Goal: Task Accomplishment & Management: Manage account settings

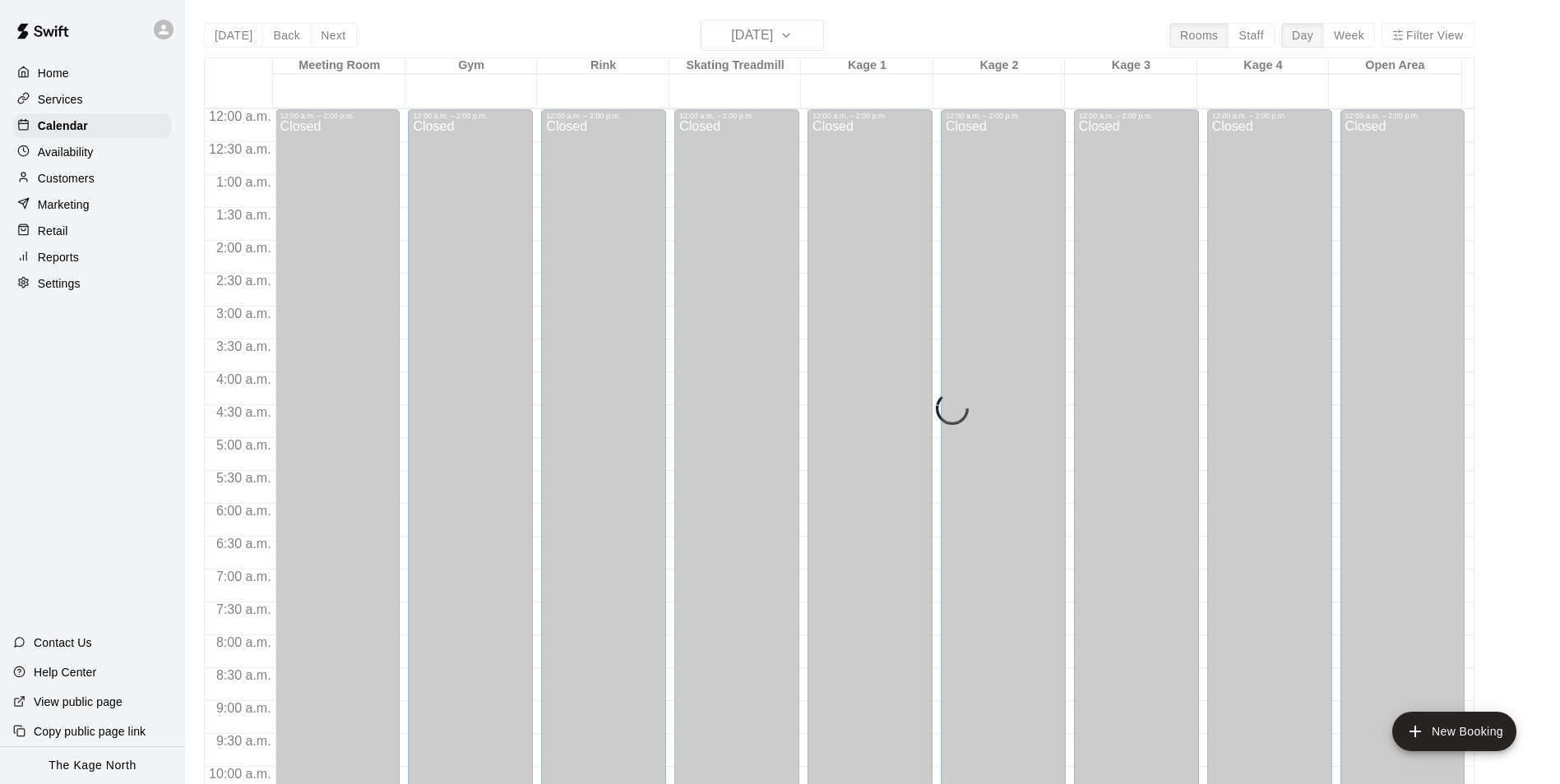
scroll to position [835, 0]
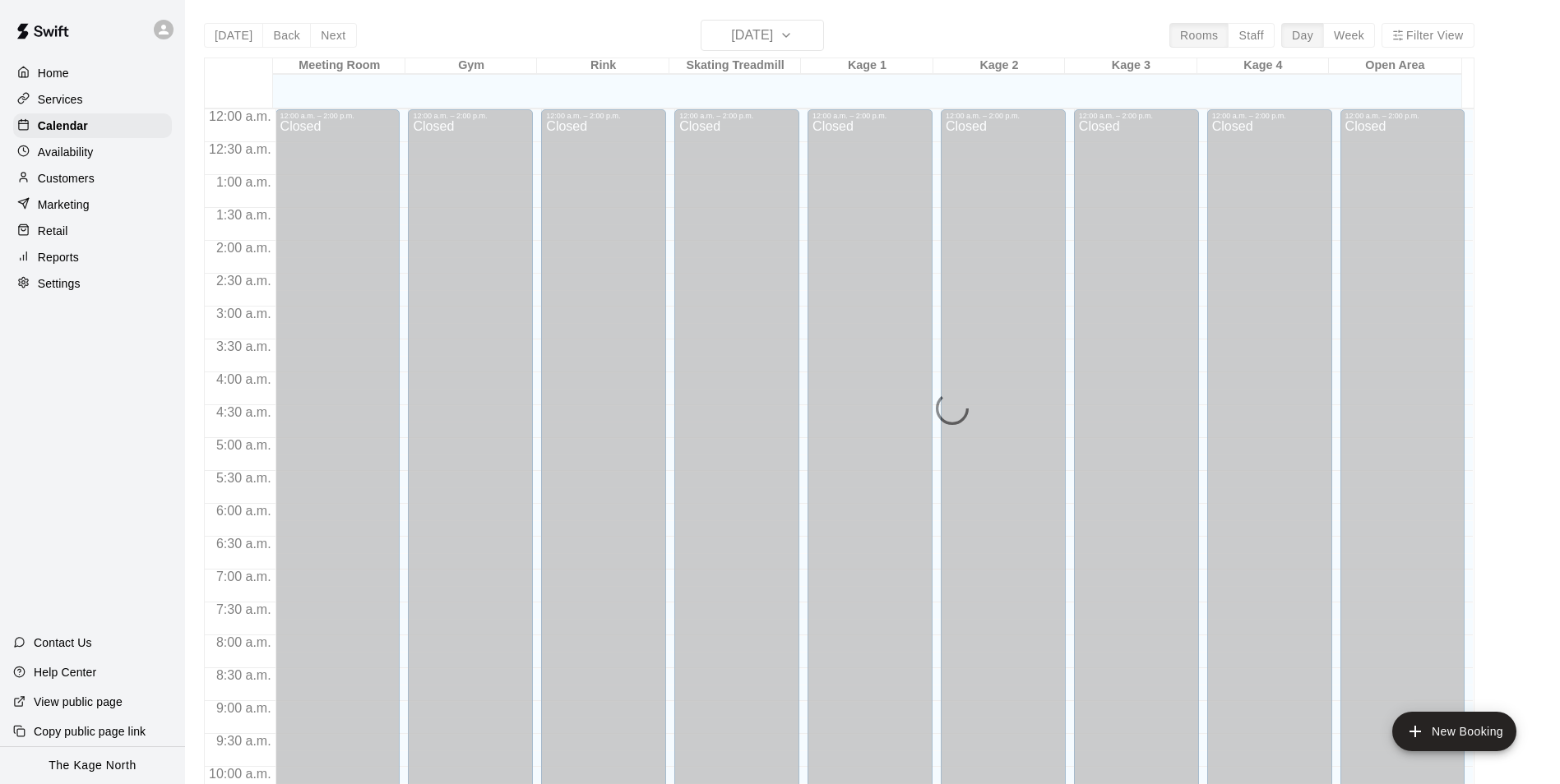
scroll to position [835, 0]
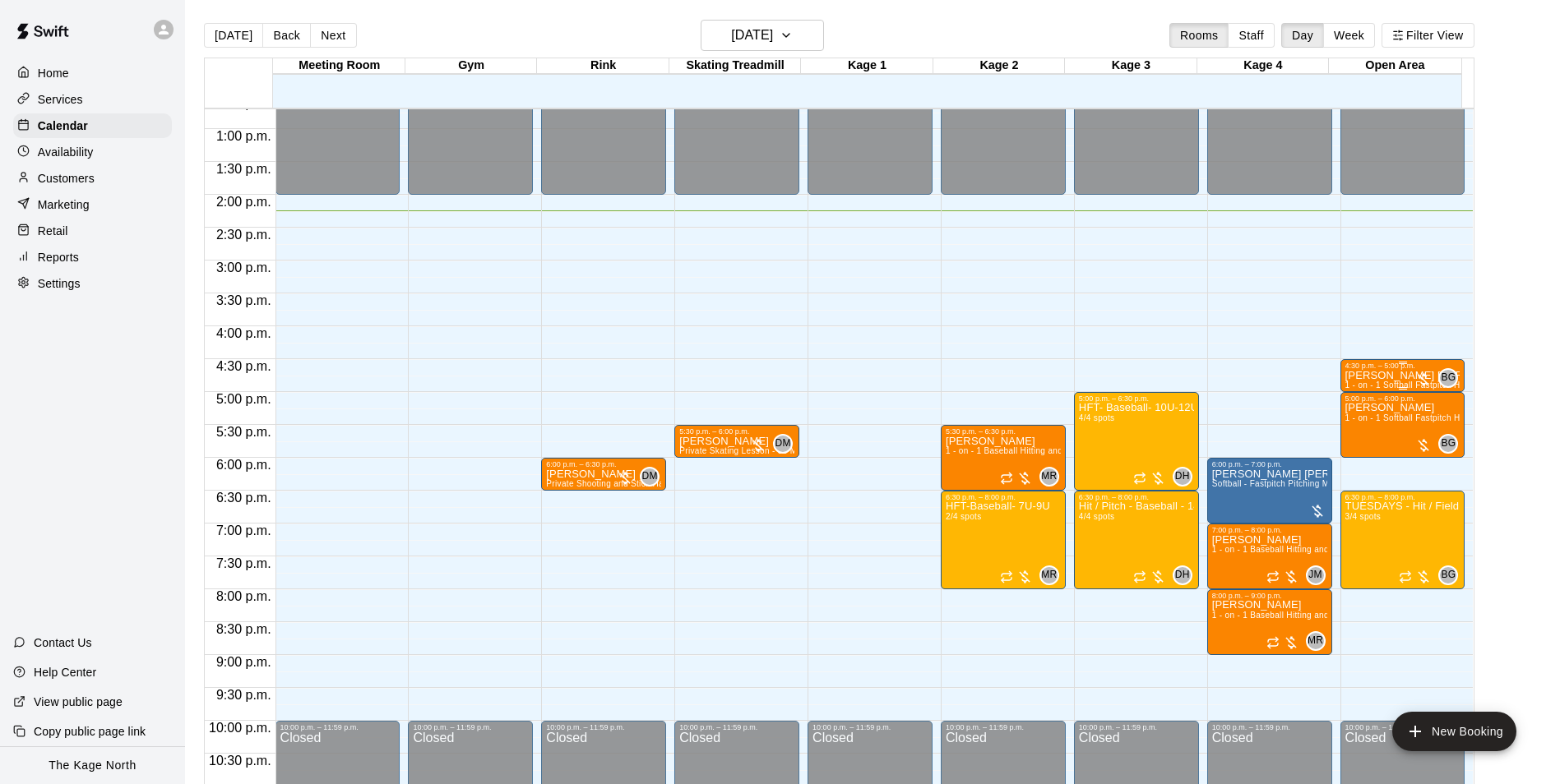
click at [1376, 375] on p "[PERSON_NAME] [PERSON_NAME]" at bounding box center [1403, 375] width 115 height 0
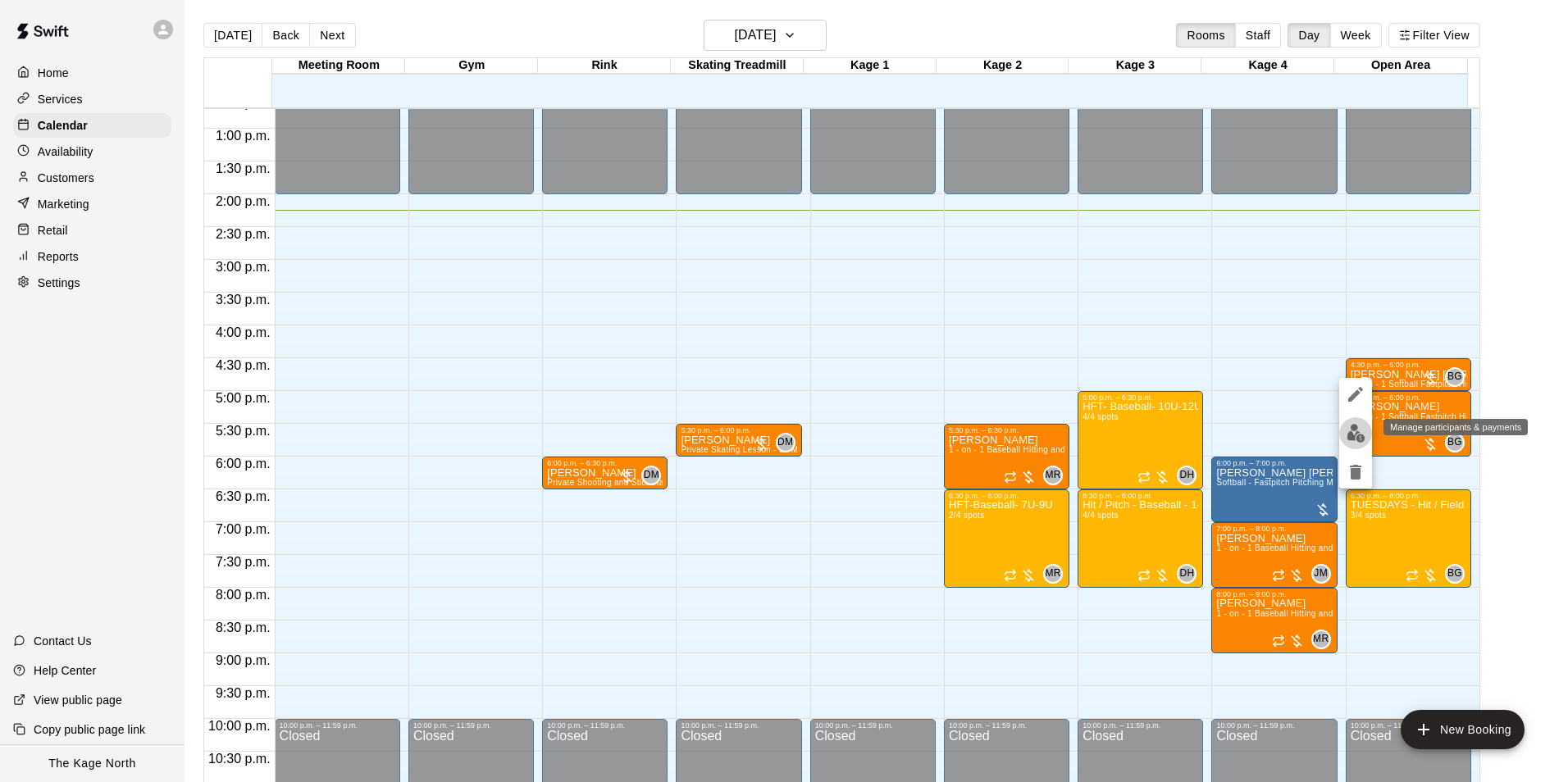
click at [1362, 437] on img "edit" at bounding box center [1356, 433] width 19 height 19
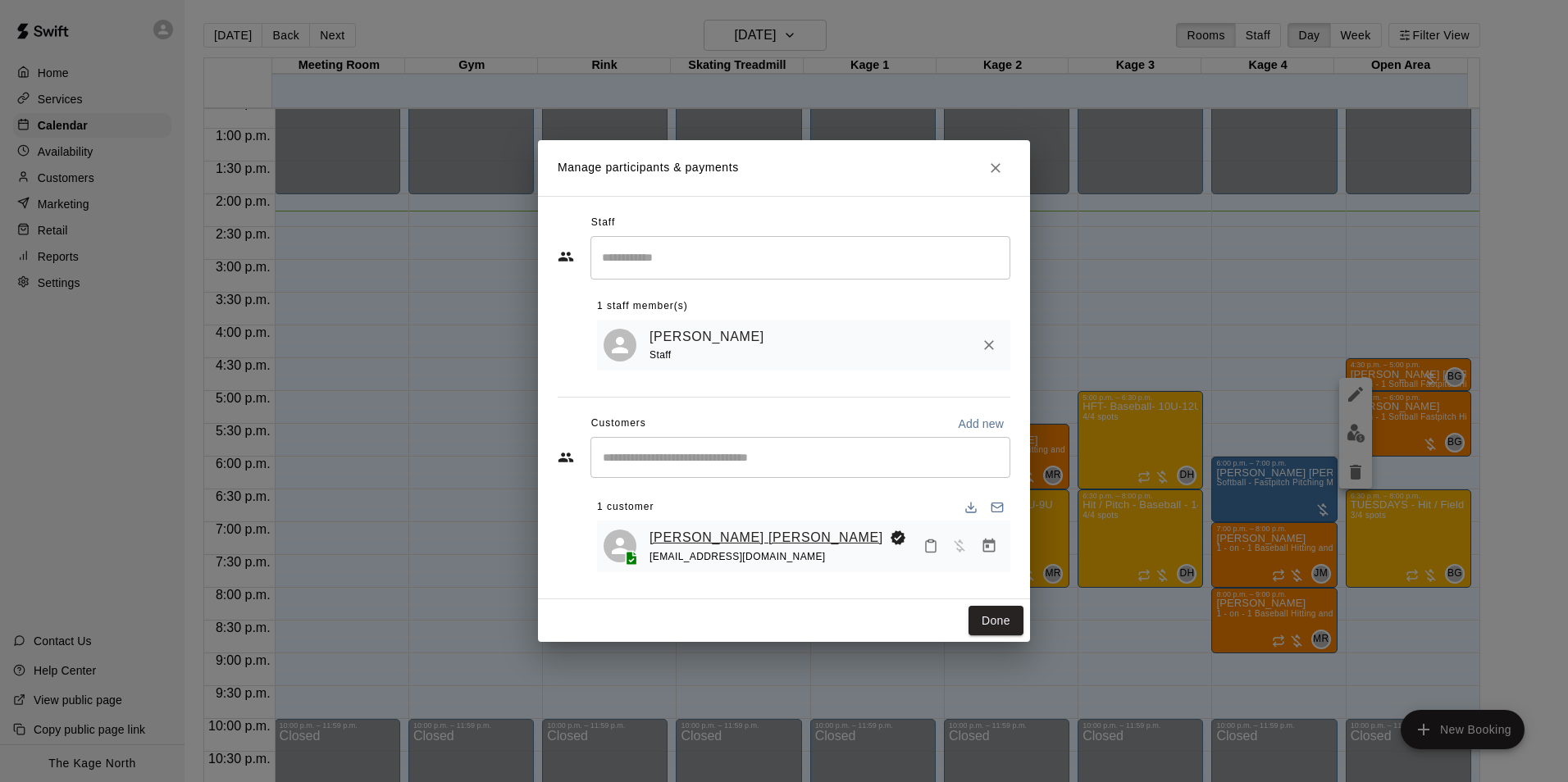
click at [711, 536] on link "[PERSON_NAME] [PERSON_NAME]" at bounding box center [766, 538] width 233 height 21
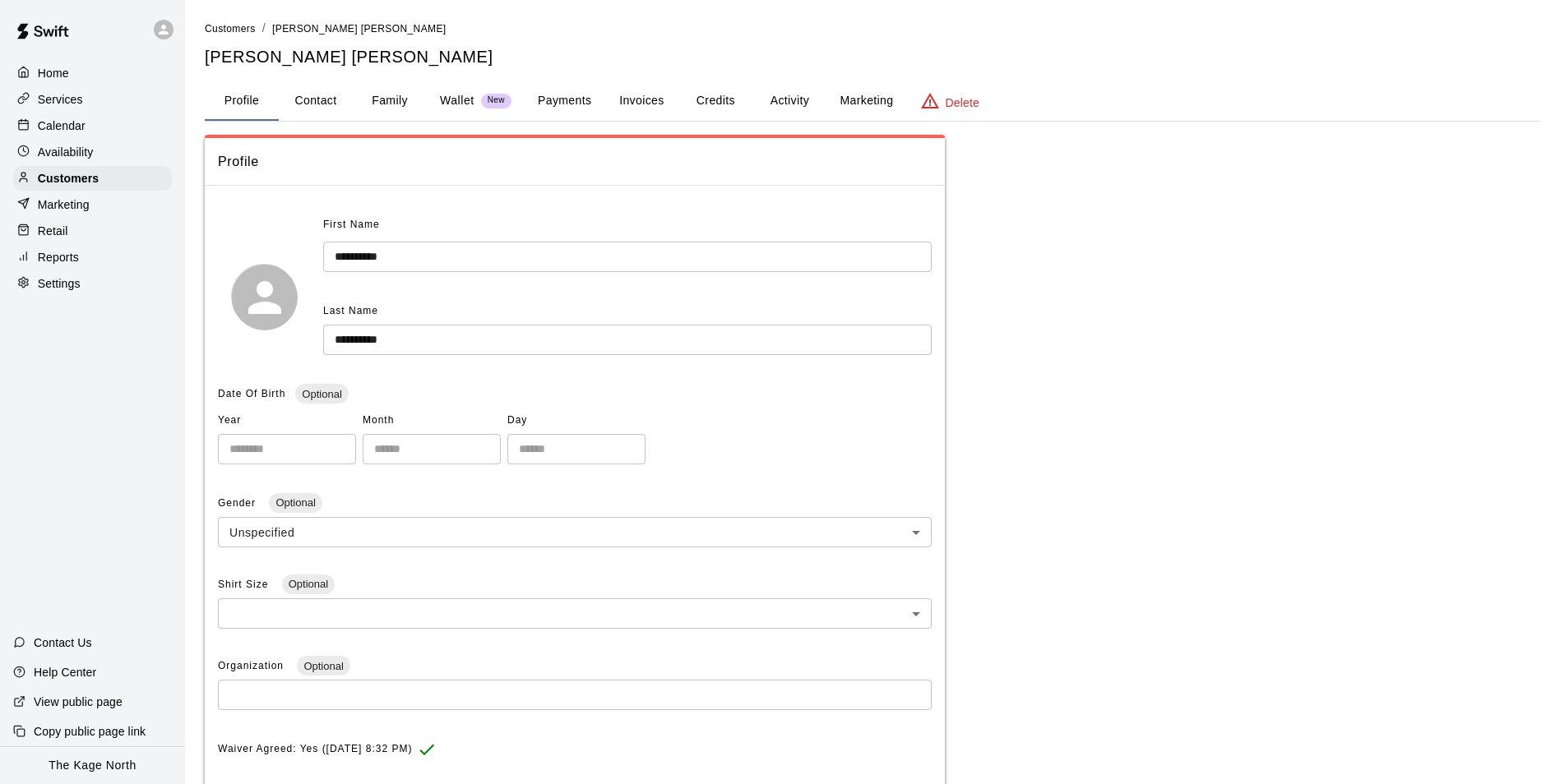
click at [779, 97] on button "Activity" at bounding box center [788, 101] width 74 height 40
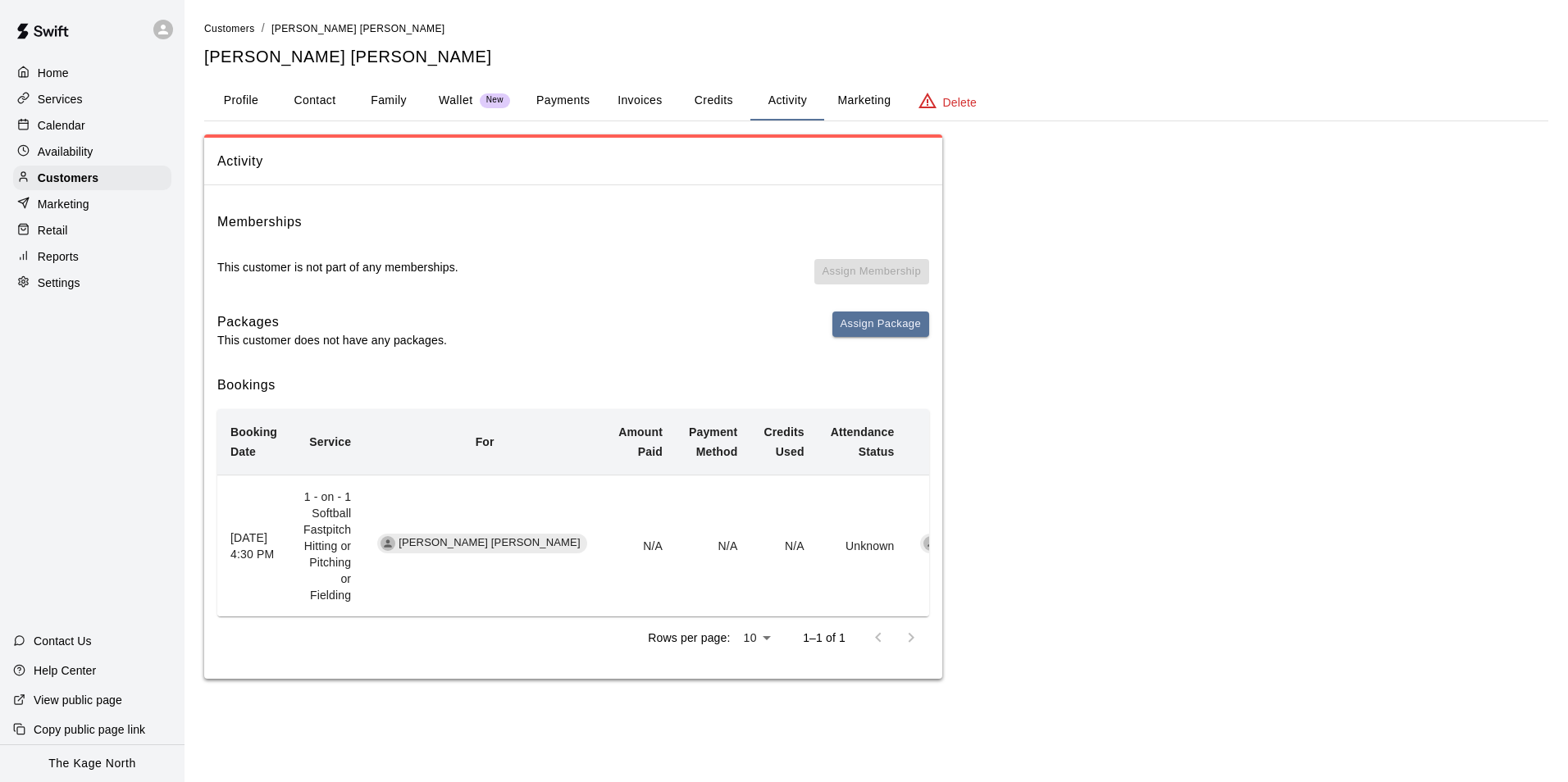
click at [79, 125] on p "Calendar" at bounding box center [62, 125] width 47 height 16
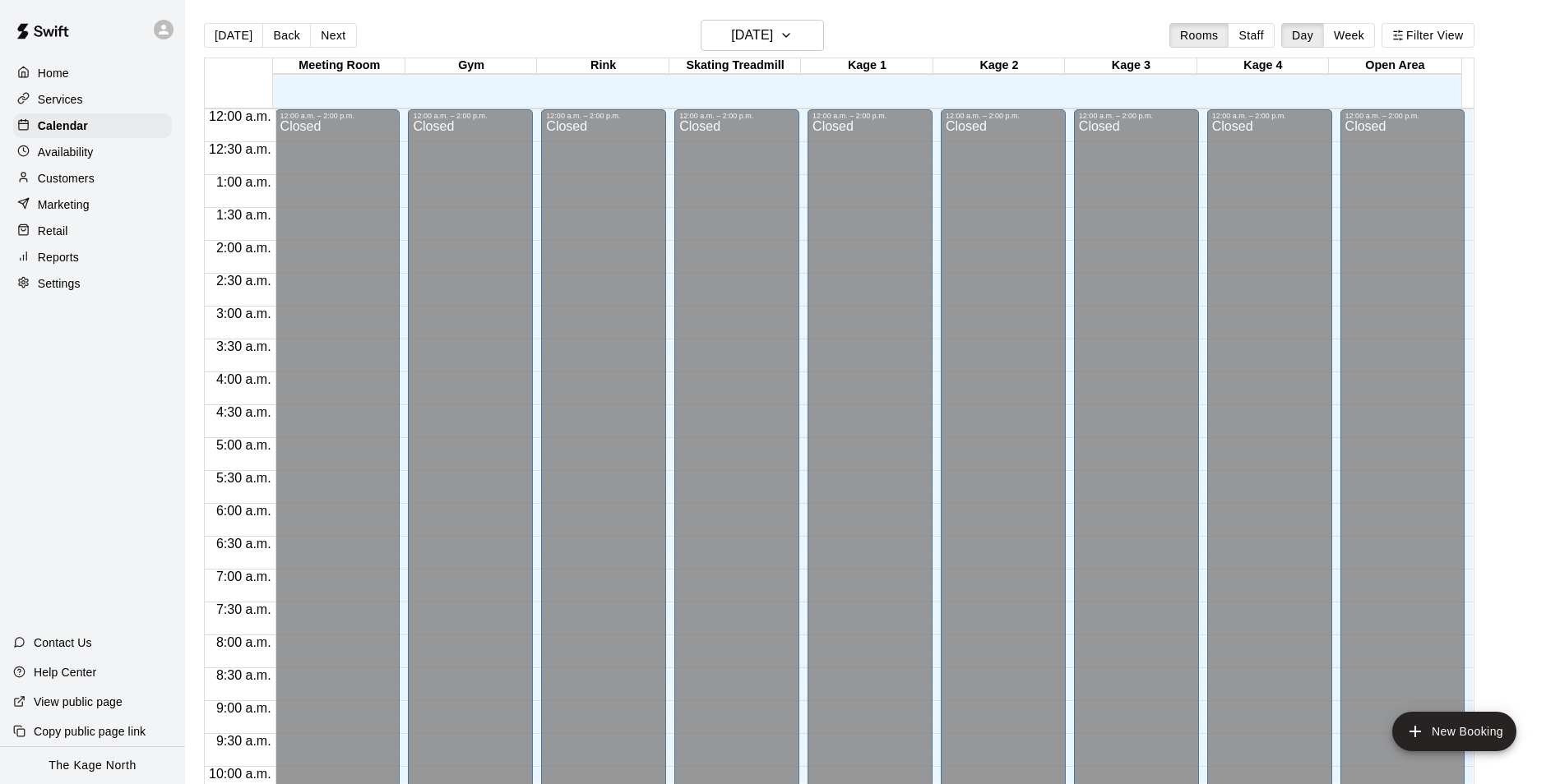
scroll to position [835, 0]
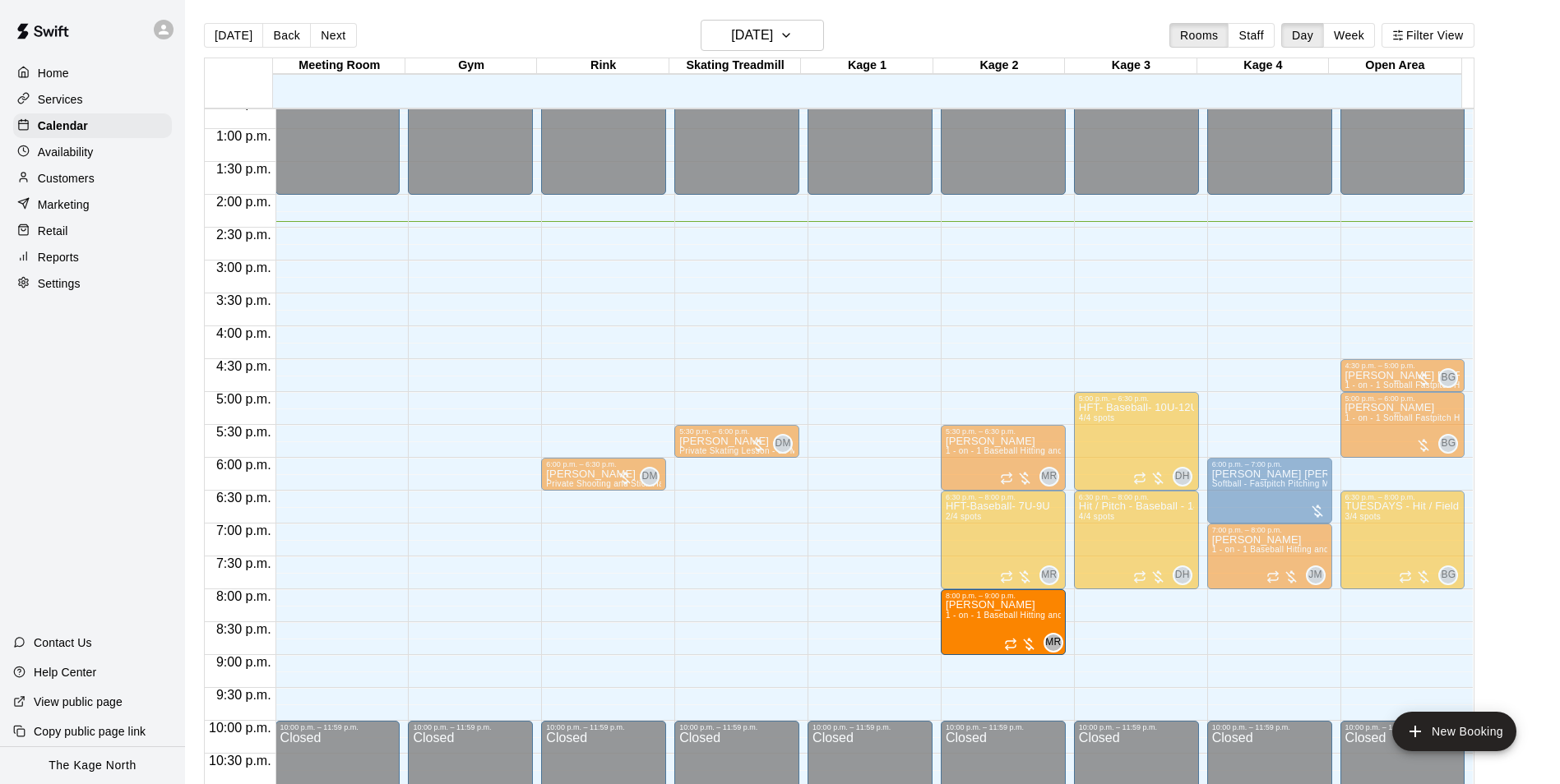
drag, startPoint x: 1231, startPoint y: 630, endPoint x: 1021, endPoint y: 639, distance: 210.2
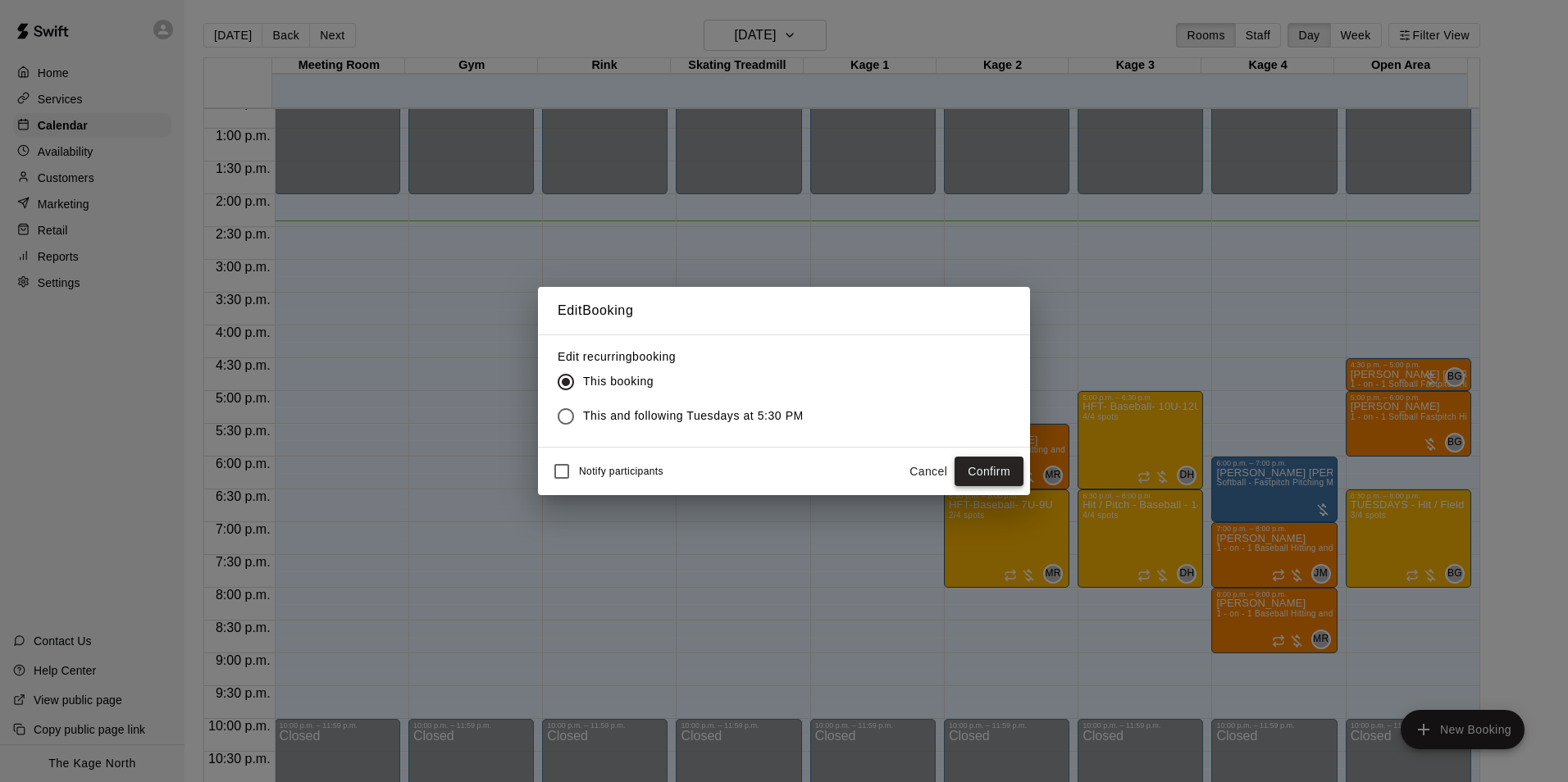
click at [993, 471] on button "Confirm" at bounding box center [989, 472] width 69 height 30
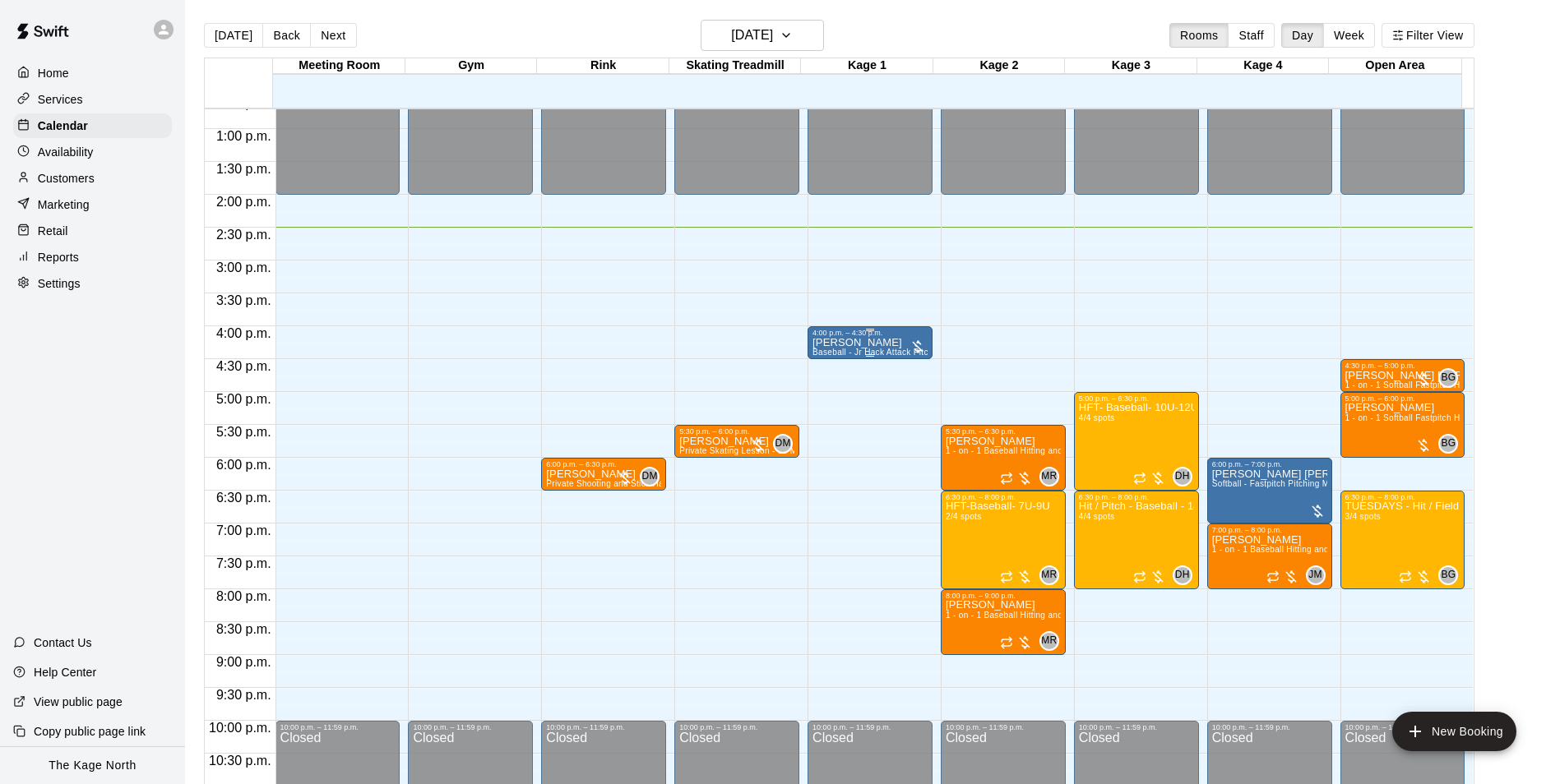
click at [871, 342] on p "[PERSON_NAME]" at bounding box center [870, 342] width 115 height 0
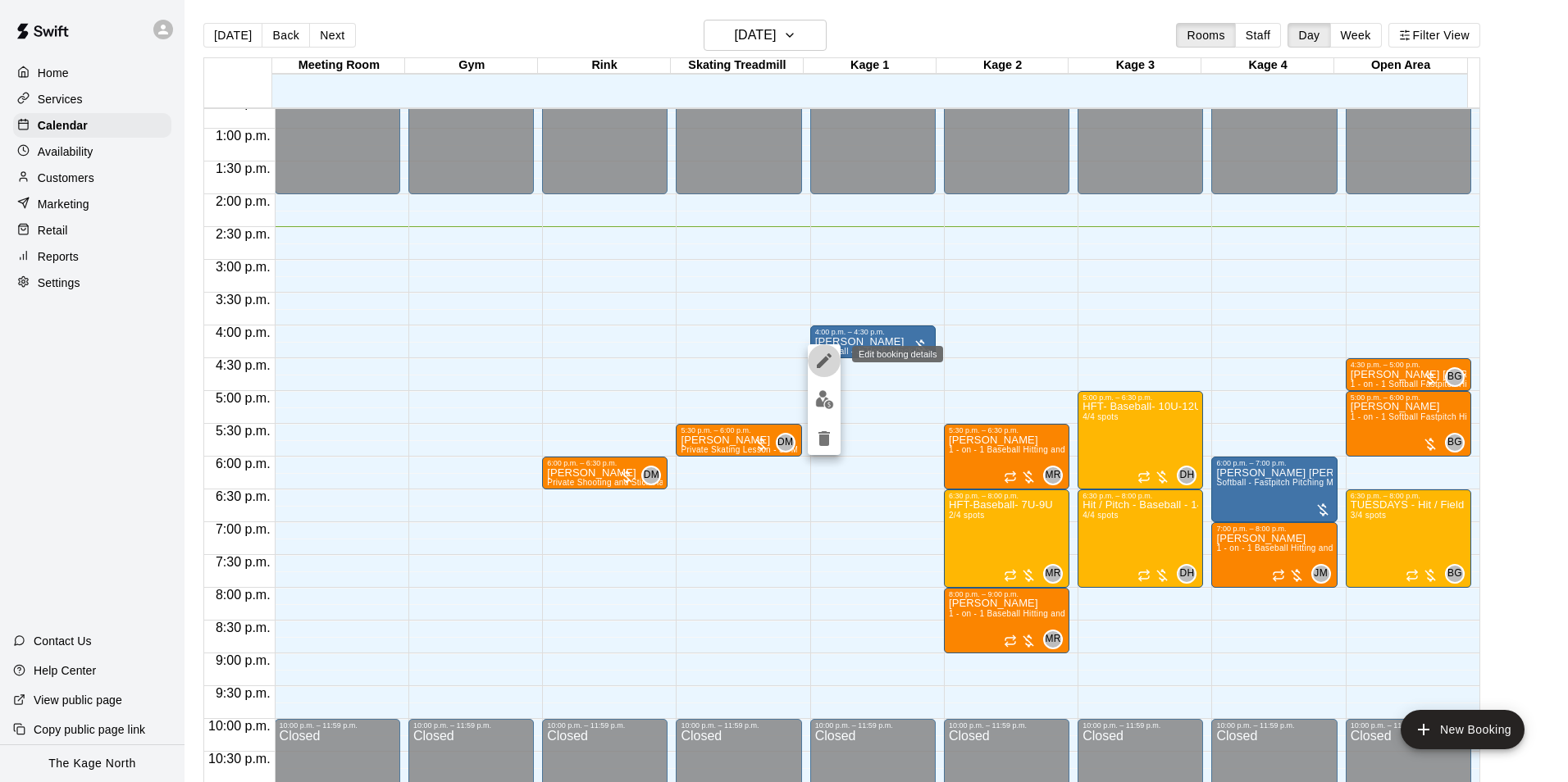
click at [819, 356] on icon "edit" at bounding box center [824, 360] width 19 height 19
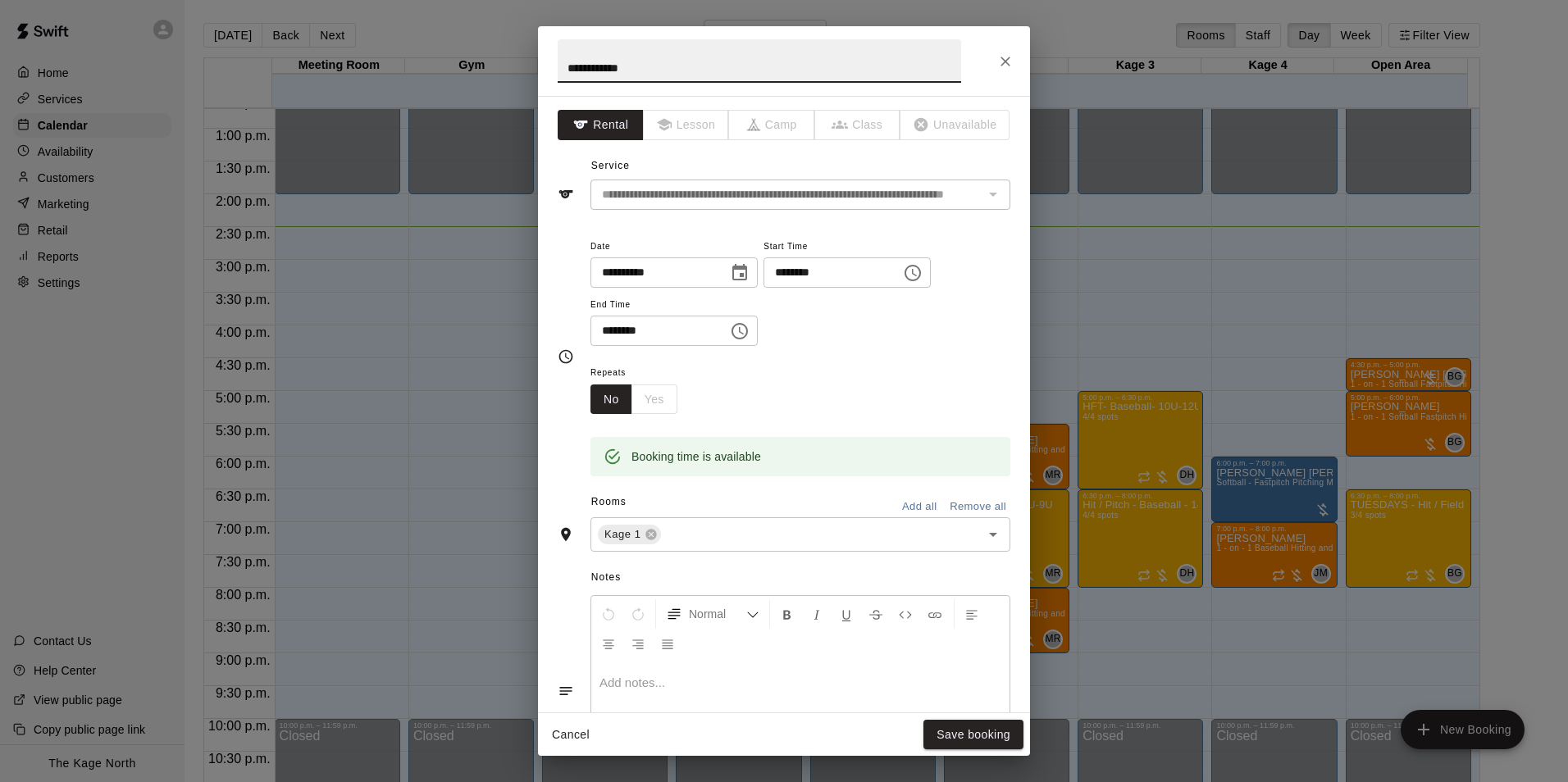
click at [567, 64] on input "**********" at bounding box center [759, 61] width 403 height 43
type input "**********"
click at [997, 732] on button "Save booking" at bounding box center [973, 736] width 100 height 30
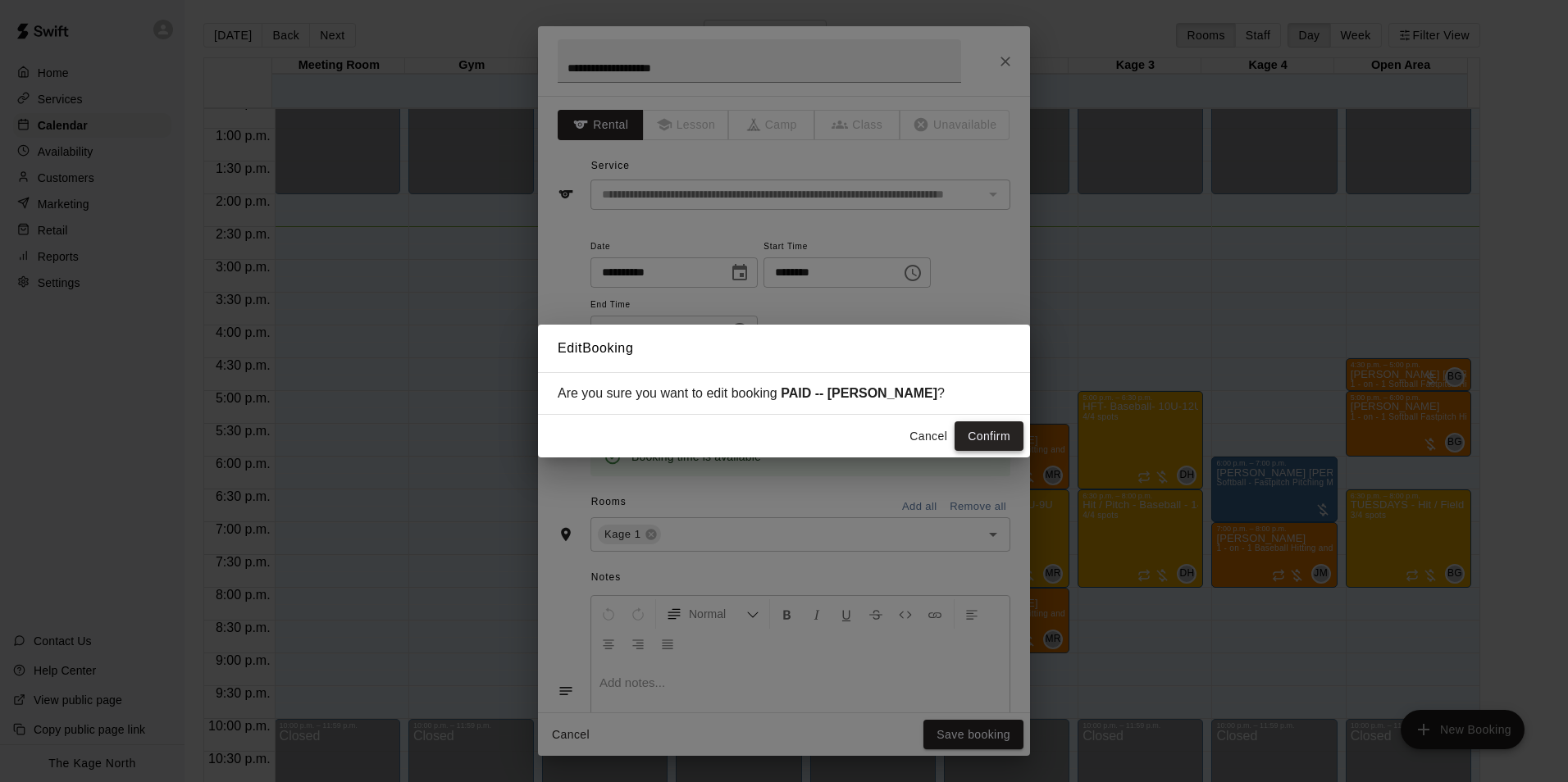
click at [981, 434] on button "Confirm" at bounding box center [989, 437] width 69 height 30
